Goal: Information Seeking & Learning: Learn about a topic

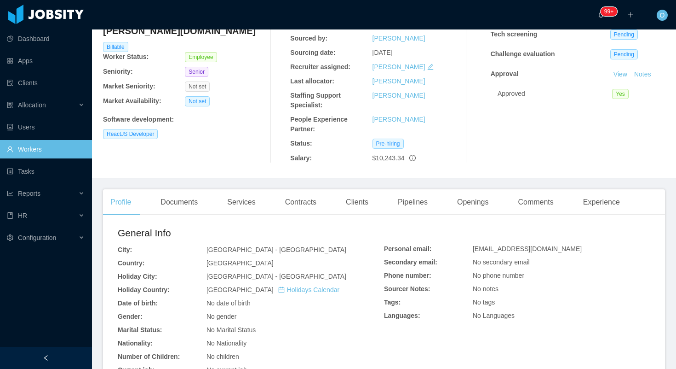
scroll to position [263, 0]
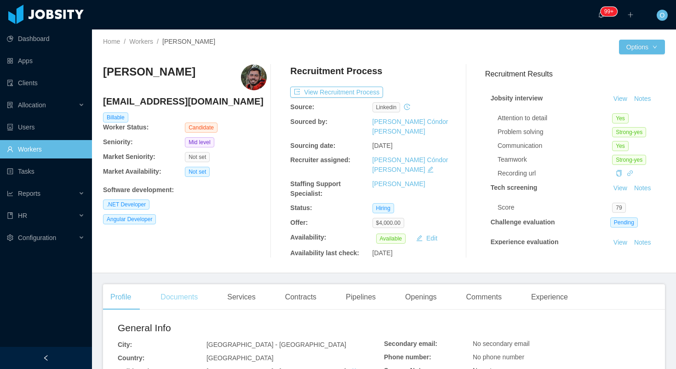
click at [187, 284] on div "Documents" at bounding box center [179, 297] width 52 height 26
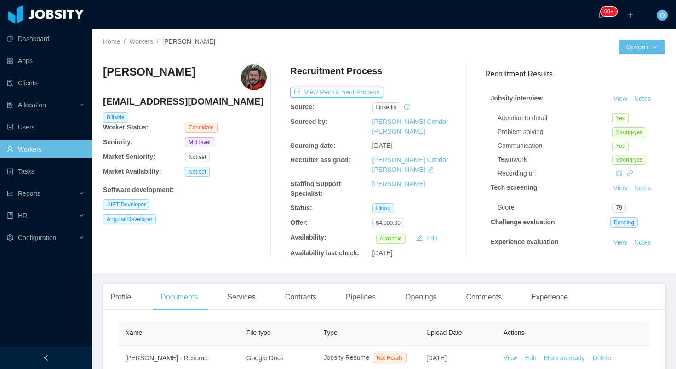
scroll to position [78, 0]
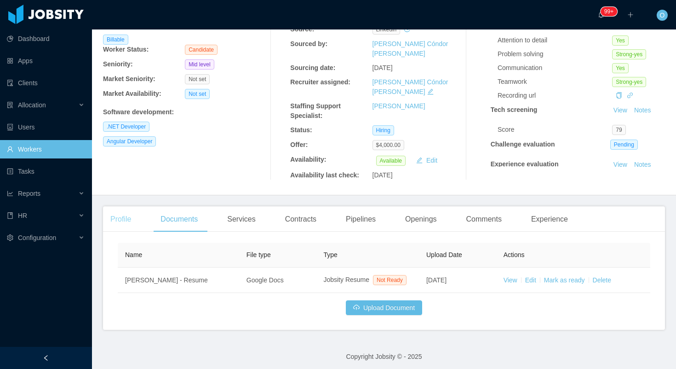
click at [125, 206] on div "Profile" at bounding box center [120, 219] width 35 height 26
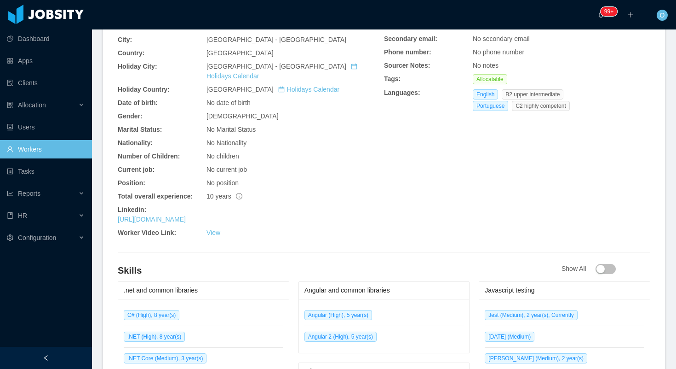
scroll to position [295, 0]
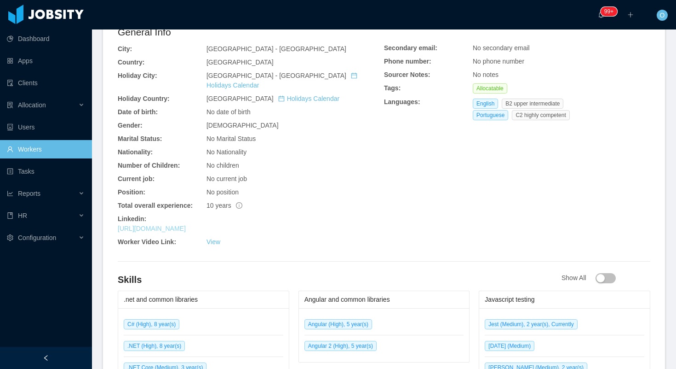
click at [186, 225] on link "https://www.linkedin.com/in/rodrigogximenes" at bounding box center [152, 228] width 68 height 7
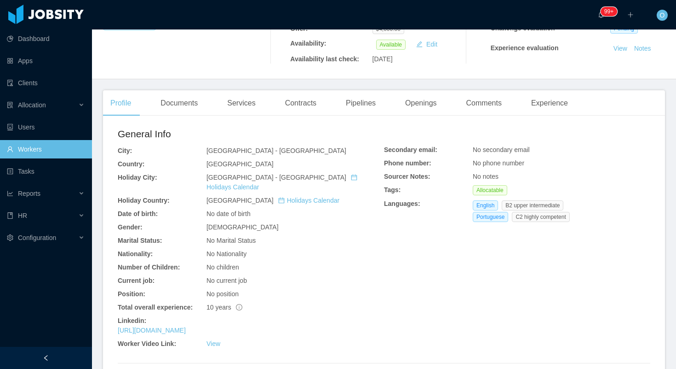
scroll to position [138, 0]
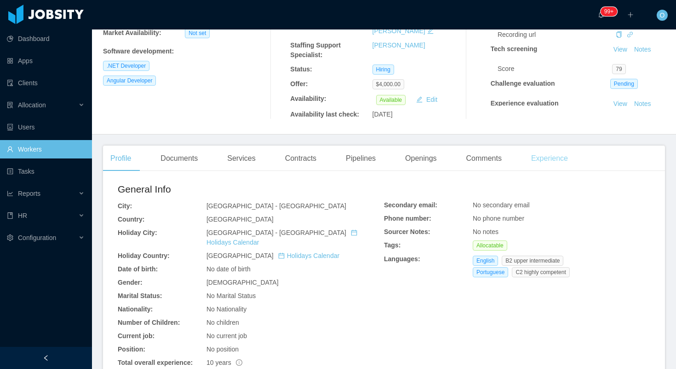
click at [573, 153] on div "Experience" at bounding box center [550, 158] width 52 height 26
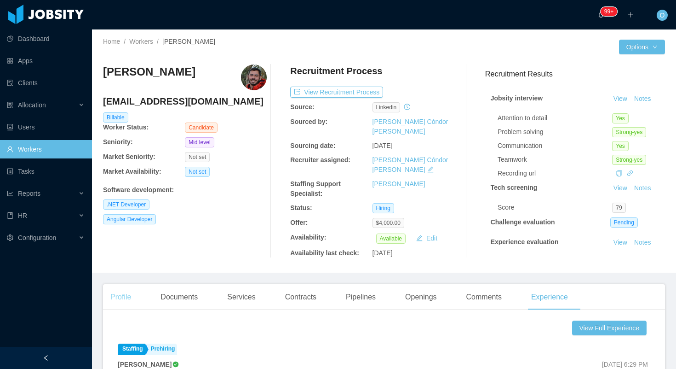
click at [121, 286] on div "Profile" at bounding box center [120, 297] width 35 height 26
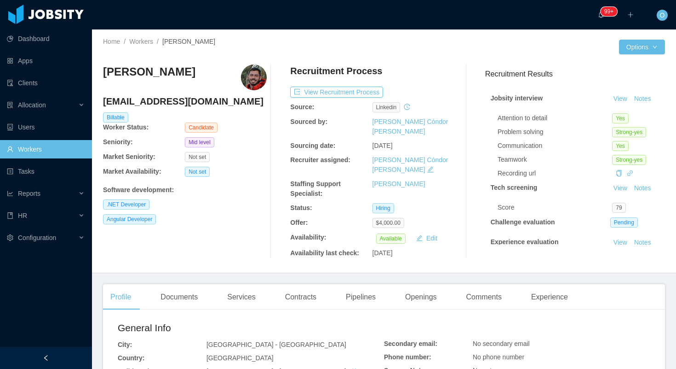
click at [180, 105] on h4 "rodrig.ximenes@gmail.com" at bounding box center [185, 101] width 164 height 13
copy h4 "rodrig.ximenes@gmail.com"
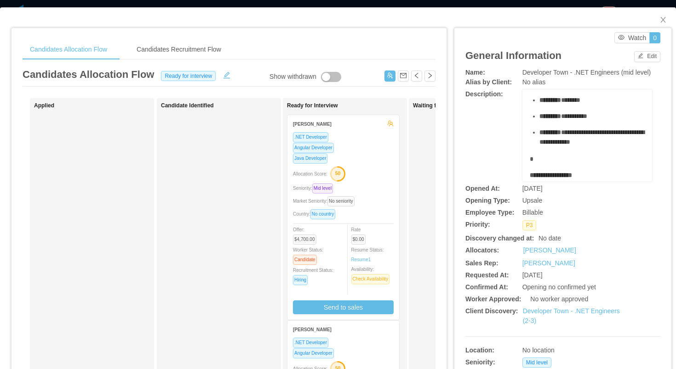
scroll to position [76, 0]
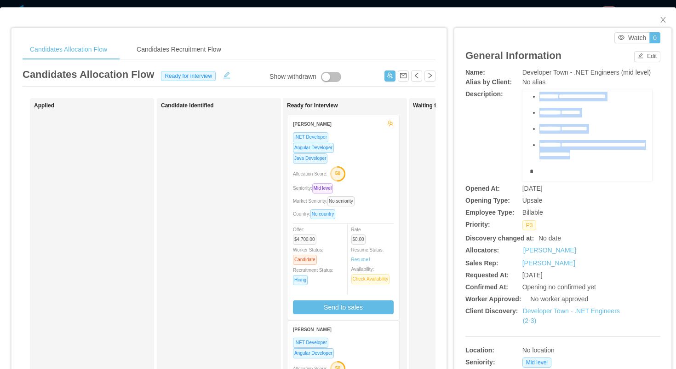
drag, startPoint x: 530, startPoint y: 123, endPoint x: 640, endPoint y: 164, distance: 118.2
click at [641, 164] on div "**********" at bounding box center [588, 213] width 116 height 374
click at [633, 175] on div "**********" at bounding box center [588, 213] width 116 height 374
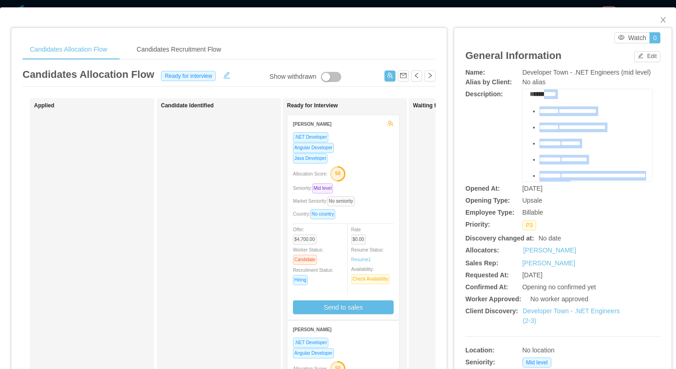
scroll to position [45, 0]
drag, startPoint x: 642, startPoint y: 163, endPoint x: 531, endPoint y: 107, distance: 124.1
click at [531, 107] on div "**********" at bounding box center [588, 245] width 116 height 374
click at [541, 321] on link "Developer Town - .NET Engineers (2-3)" at bounding box center [571, 315] width 97 height 17
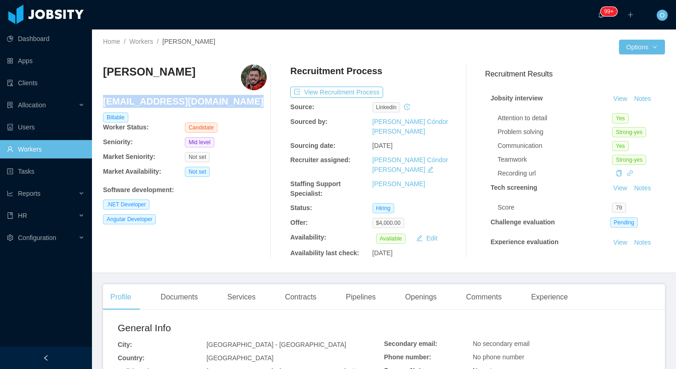
click at [427, 62] on div "Rodrigo Ximenes rodrig.ximenes@gmail.com Billable Worker Status: Candidate Seni…" at bounding box center [384, 161] width 562 height 208
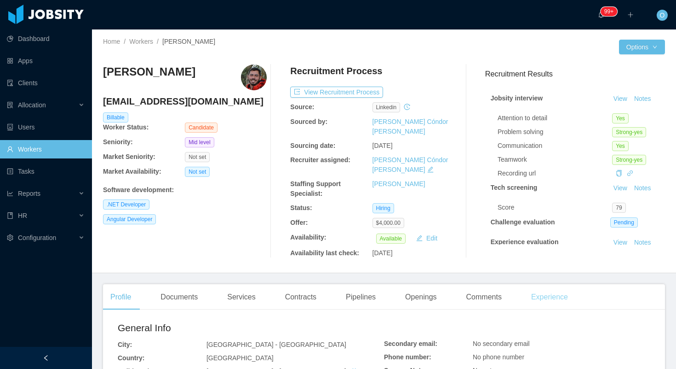
click at [540, 284] on div "Experience" at bounding box center [550, 297] width 52 height 26
